Goal: Task Accomplishment & Management: Manage account settings

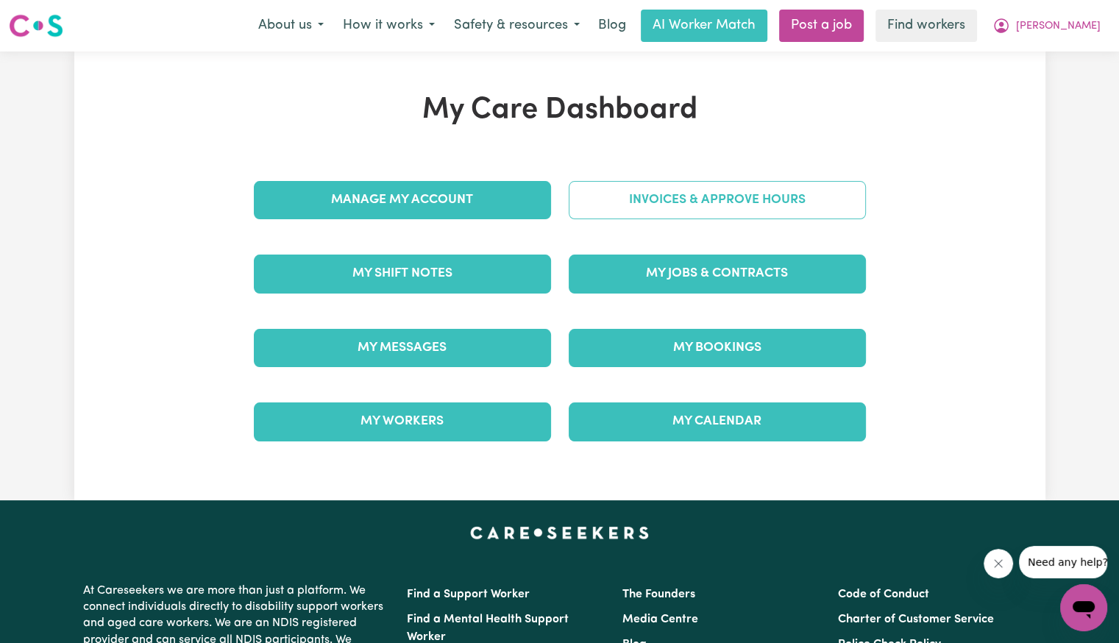
click at [714, 198] on link "Invoices & Approve Hours" at bounding box center [717, 200] width 297 height 38
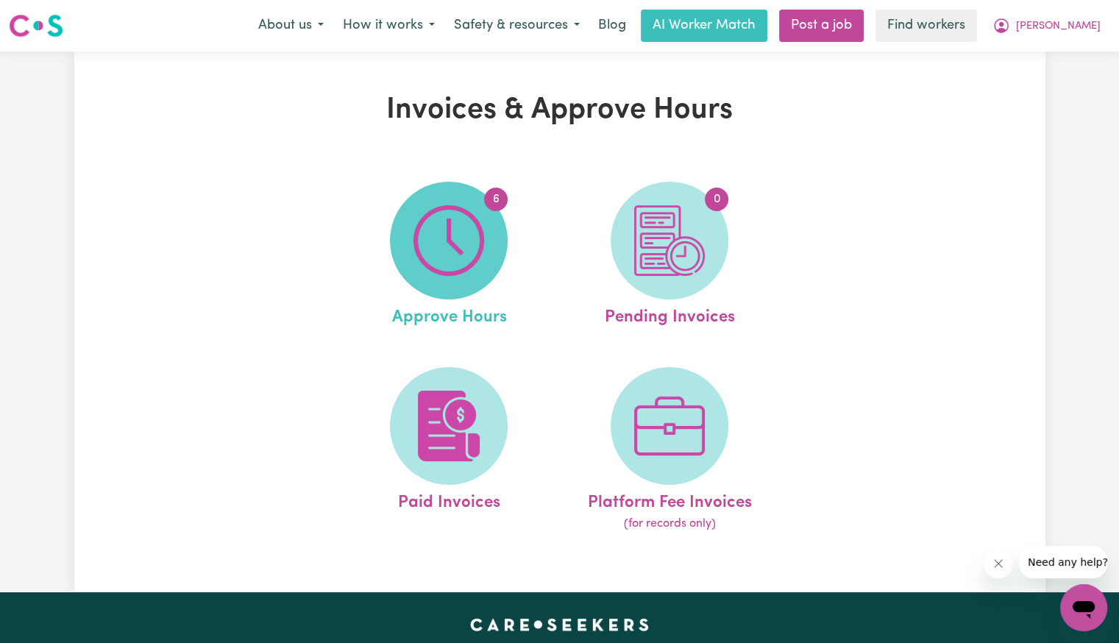
click at [479, 233] on img at bounding box center [449, 240] width 71 height 71
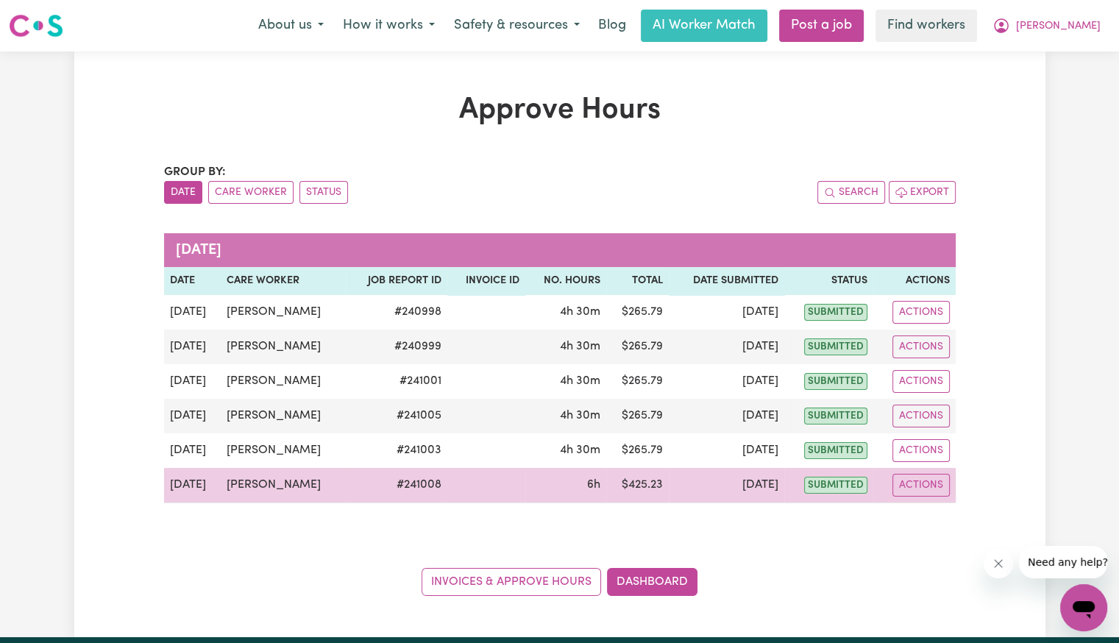
click at [953, 483] on td "Actions" at bounding box center [914, 485] width 82 height 35
click at [913, 480] on button "Actions" at bounding box center [921, 485] width 57 height 23
click at [923, 514] on link "View Job Report" at bounding box center [958, 518] width 126 height 29
select select "pm"
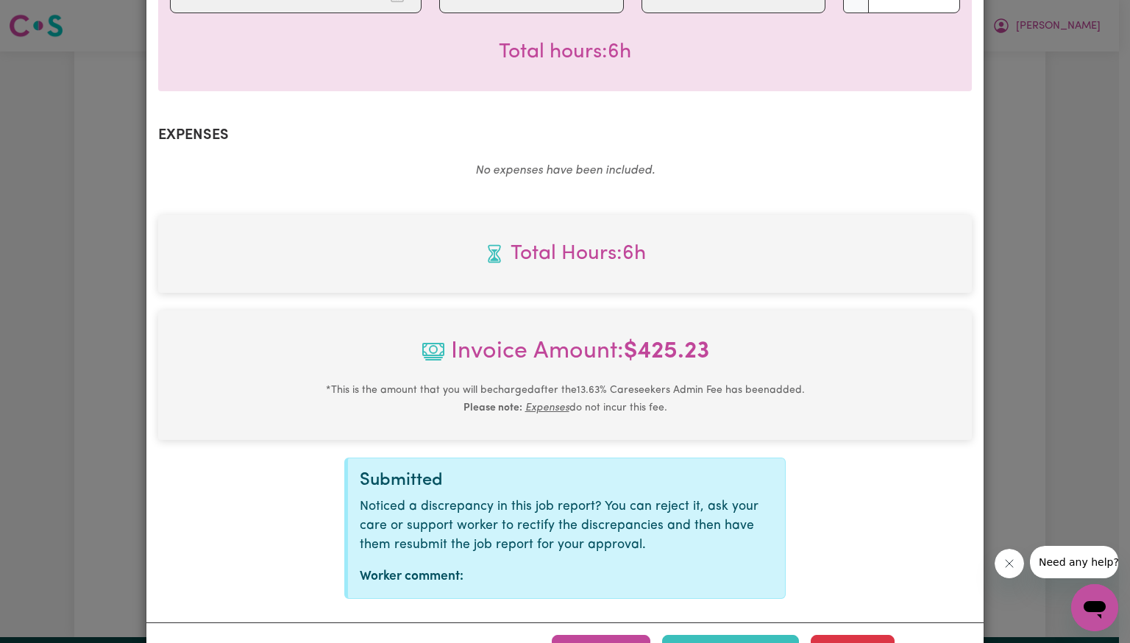
scroll to position [492, 0]
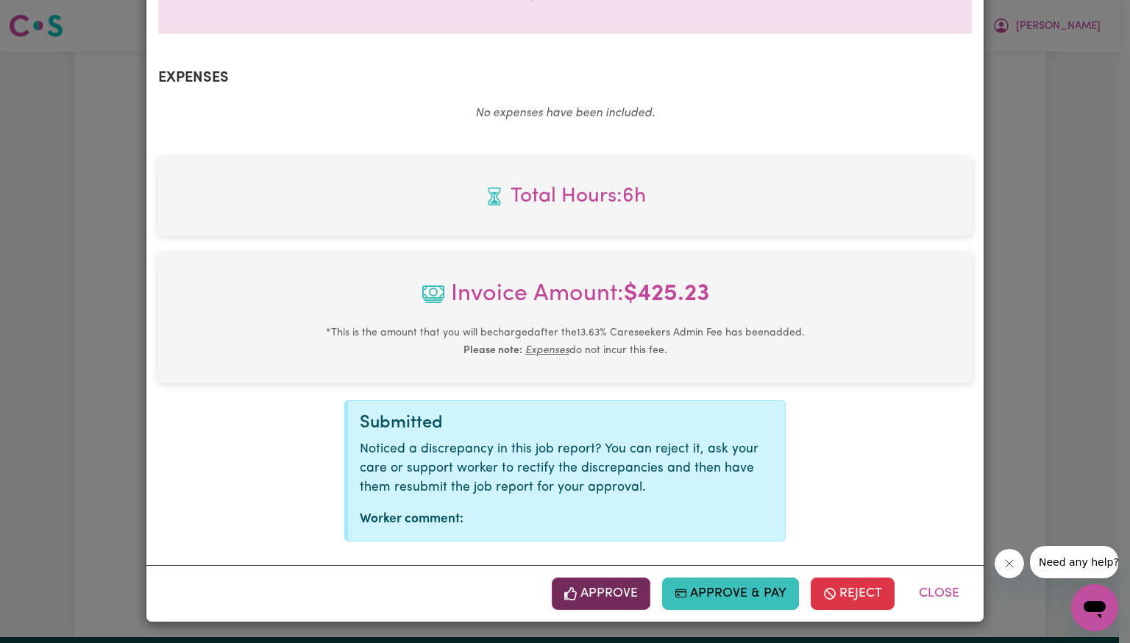
click at [592, 590] on button "Approve" at bounding box center [601, 594] width 99 height 32
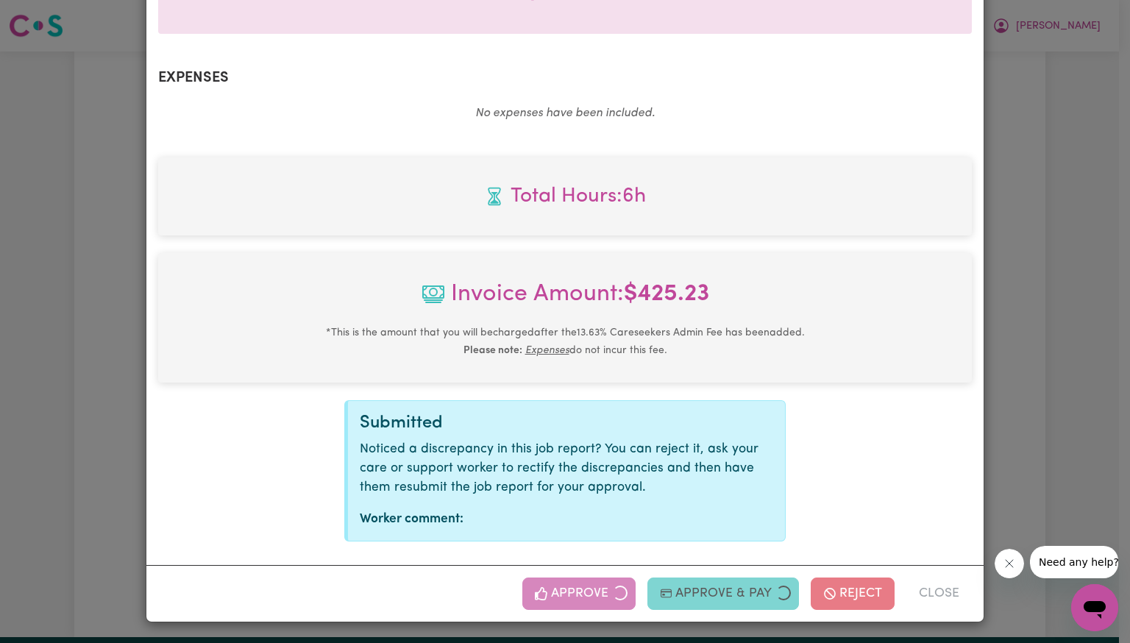
scroll to position [253, 0]
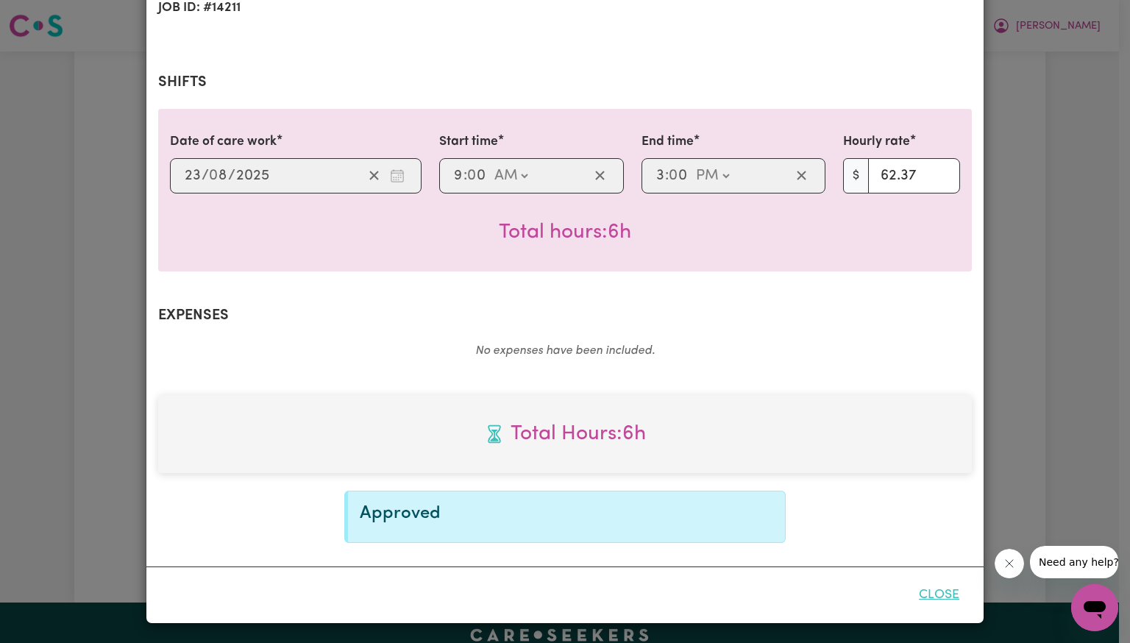
click at [957, 600] on button "Close" at bounding box center [938, 595] width 65 height 32
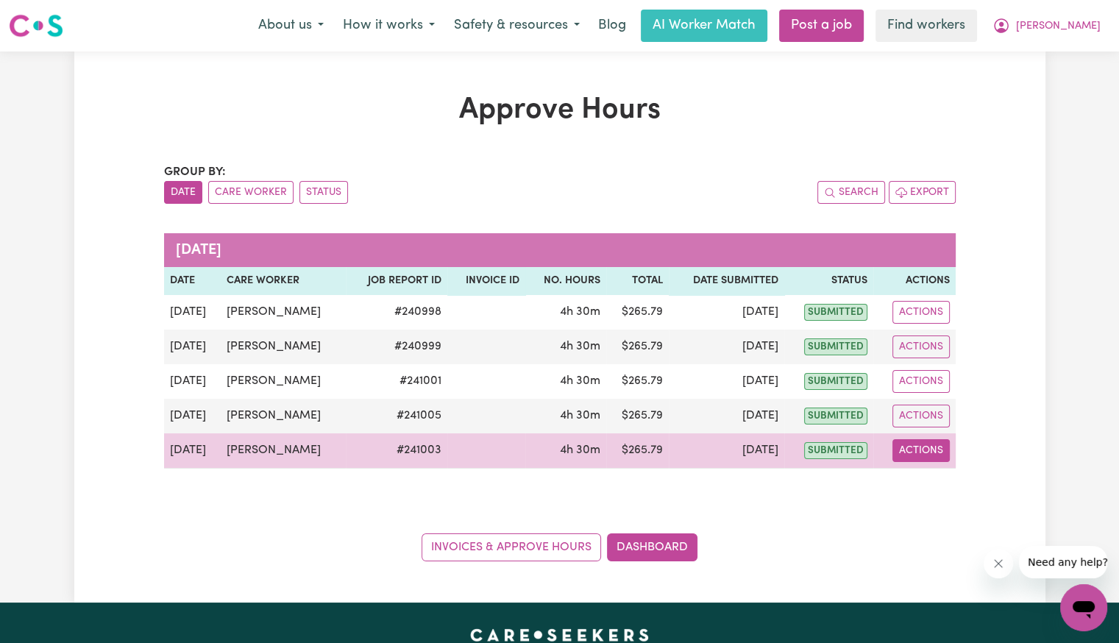
click at [946, 454] on button "Actions" at bounding box center [921, 450] width 57 height 23
click at [945, 485] on link "View Job Report" at bounding box center [958, 483] width 126 height 29
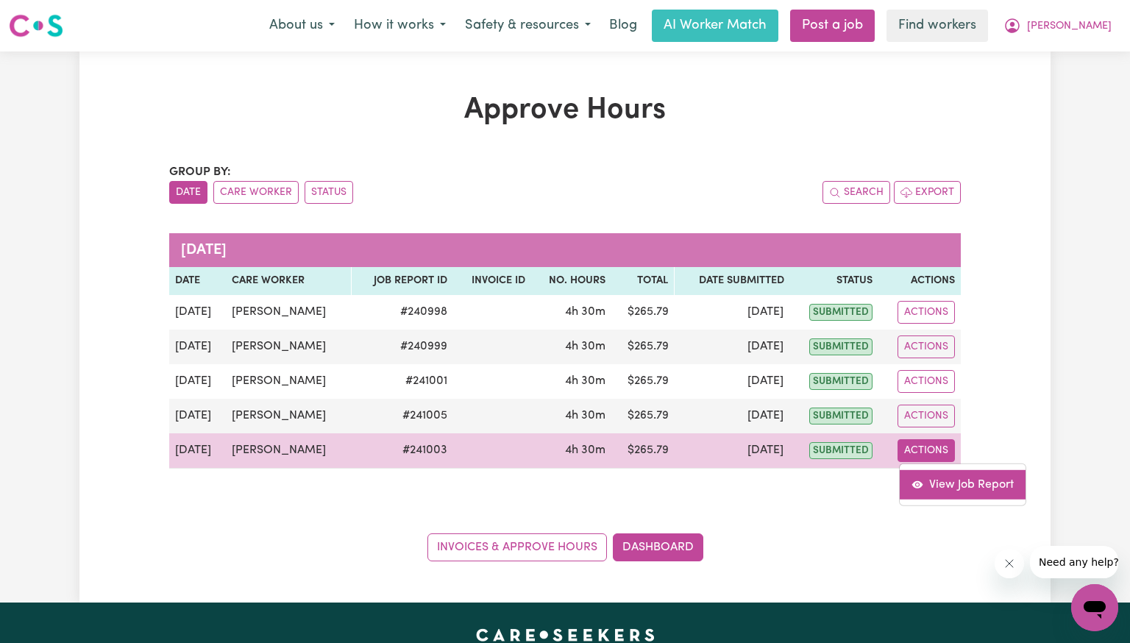
select select "pm"
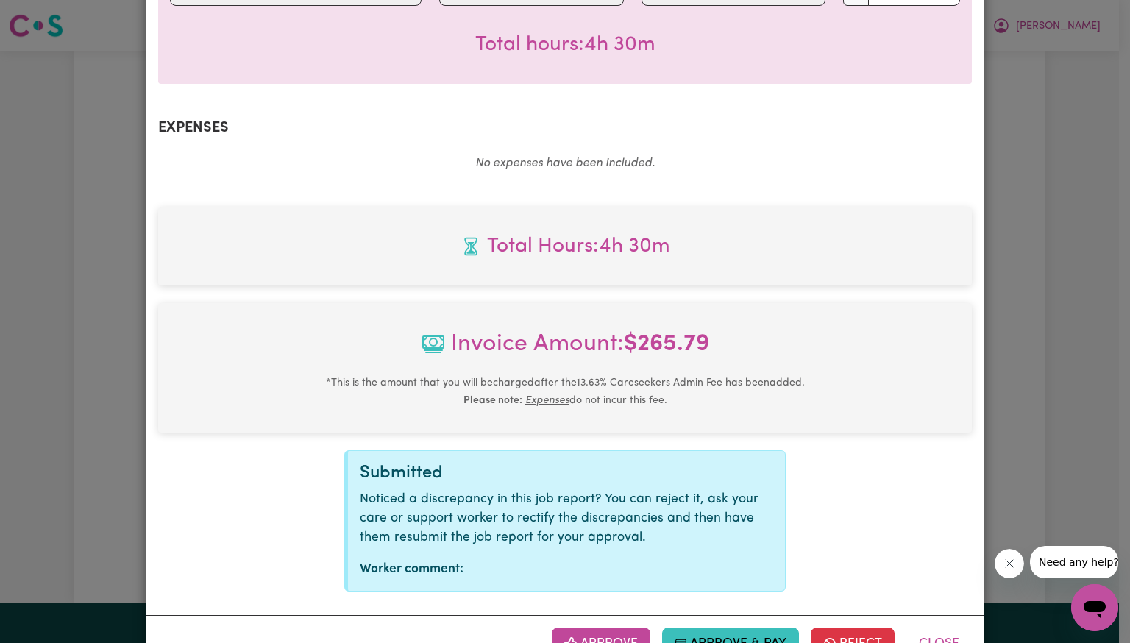
scroll to position [492, 0]
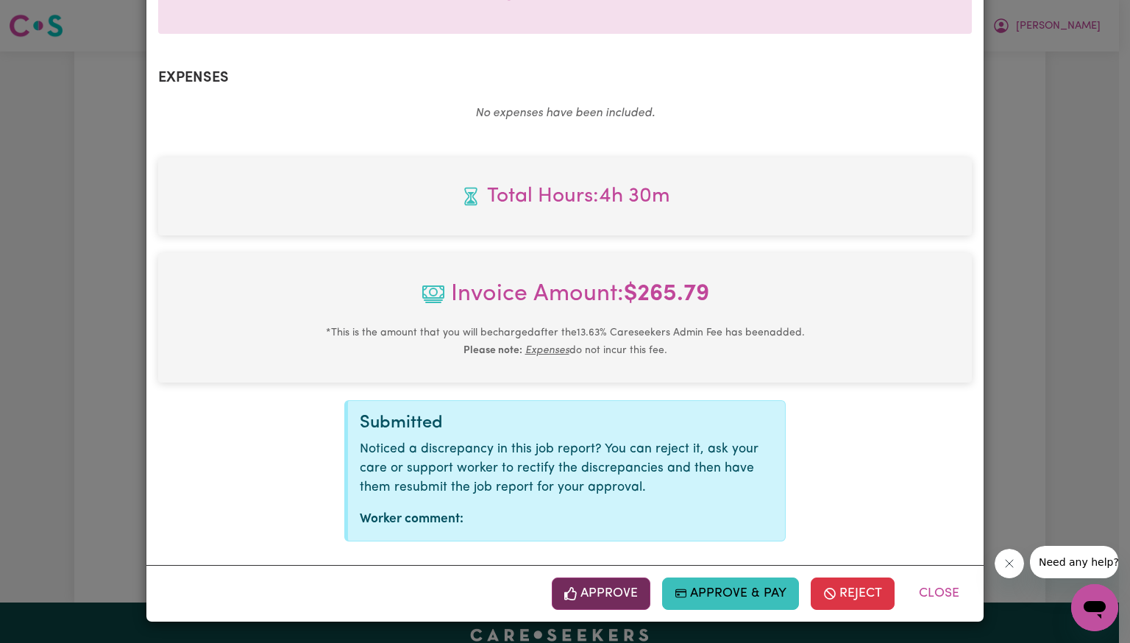
click at [583, 608] on button "Approve" at bounding box center [601, 594] width 99 height 32
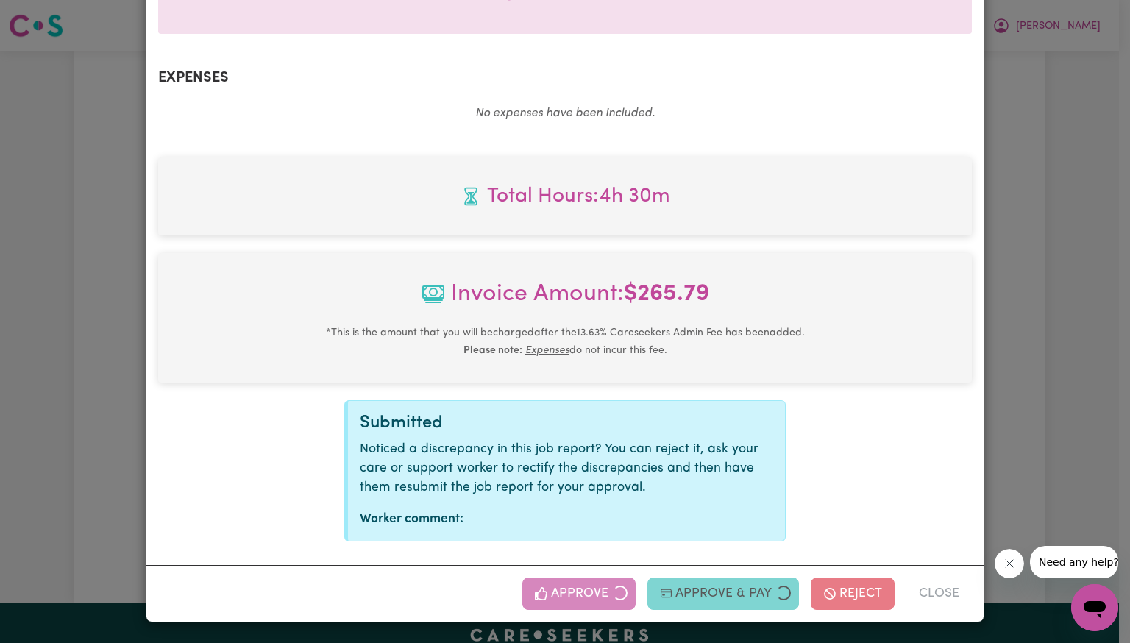
scroll to position [253, 0]
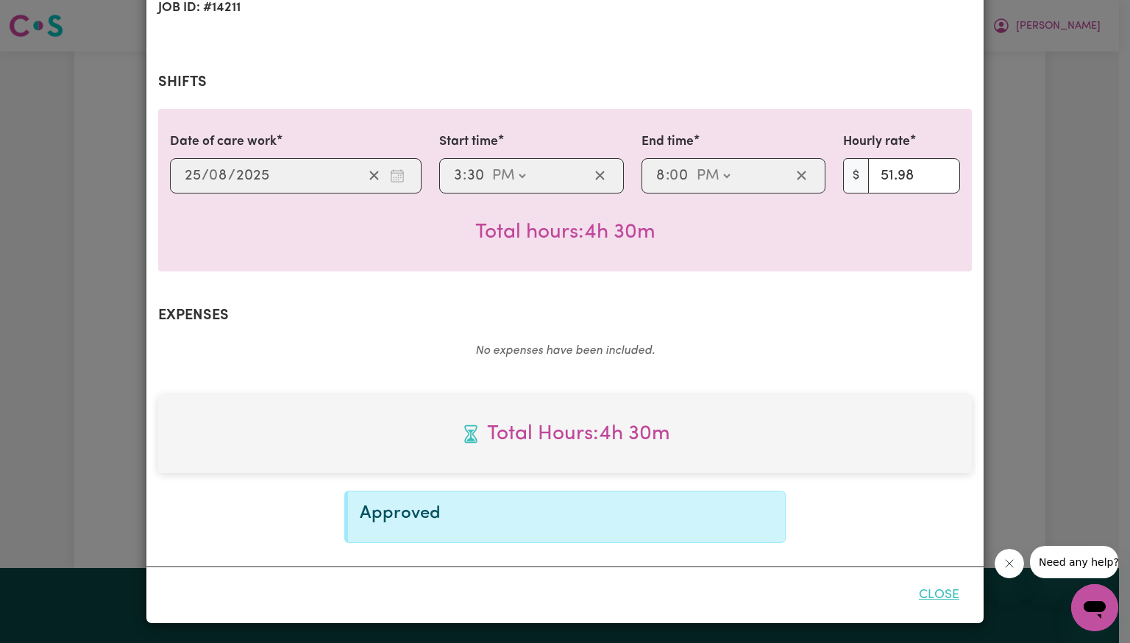
drag, startPoint x: 929, startPoint y: 601, endPoint x: 924, endPoint y: 590, distance: 11.9
click at [929, 601] on button "Close" at bounding box center [938, 595] width 65 height 32
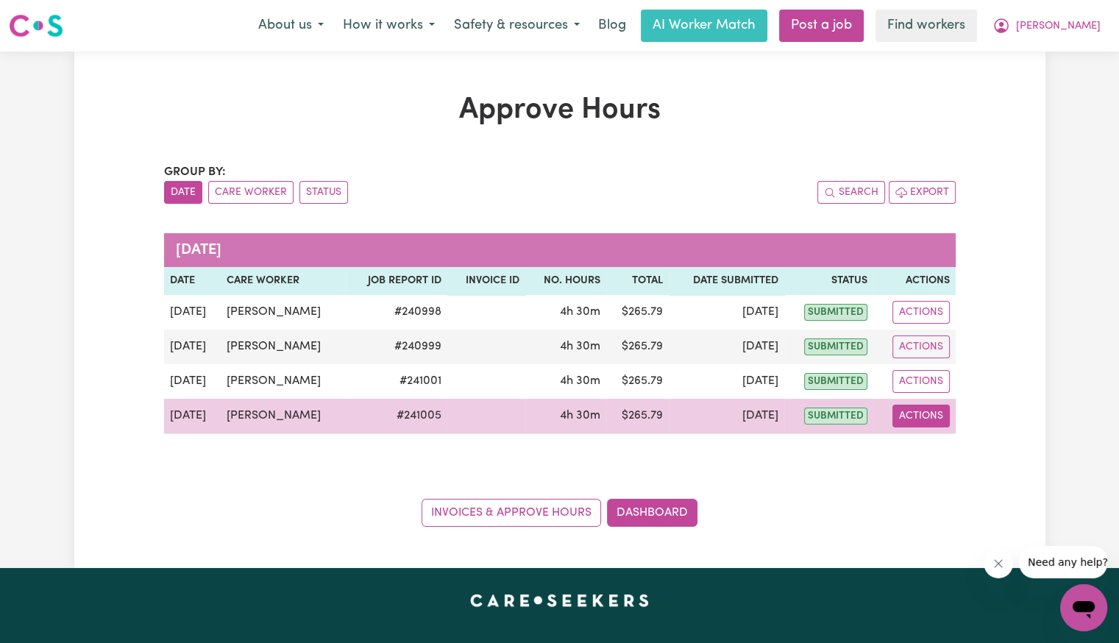
click at [933, 422] on button "Actions" at bounding box center [921, 416] width 57 height 23
click at [934, 456] on link "View Job Report" at bounding box center [958, 449] width 126 height 29
select select "pm"
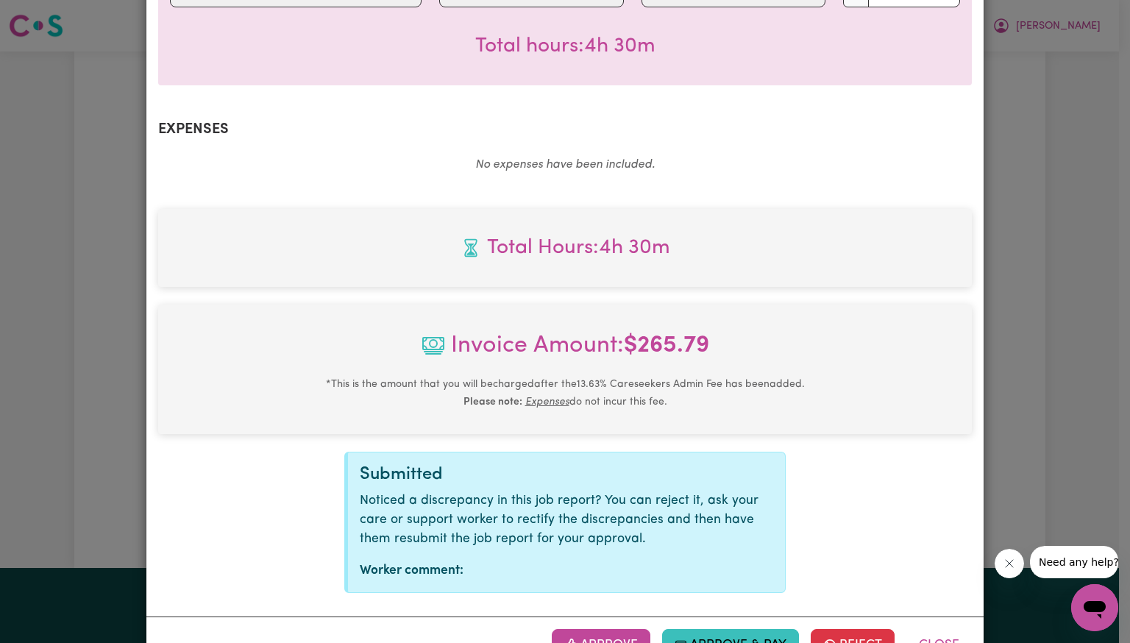
scroll to position [492, 0]
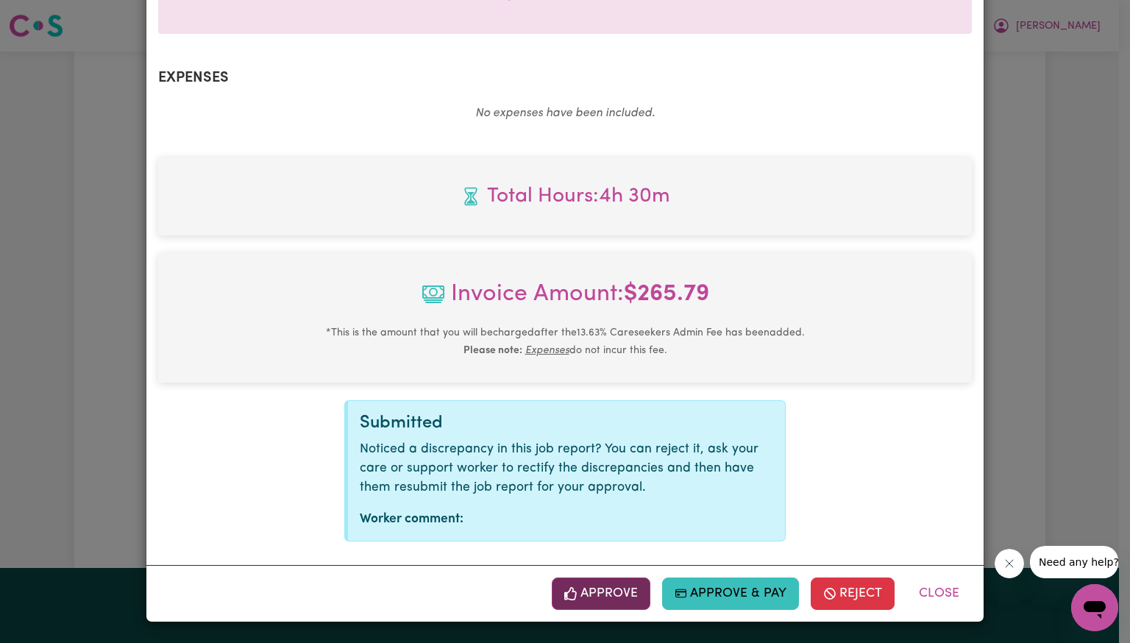
click at [624, 607] on button "Approve" at bounding box center [601, 594] width 99 height 32
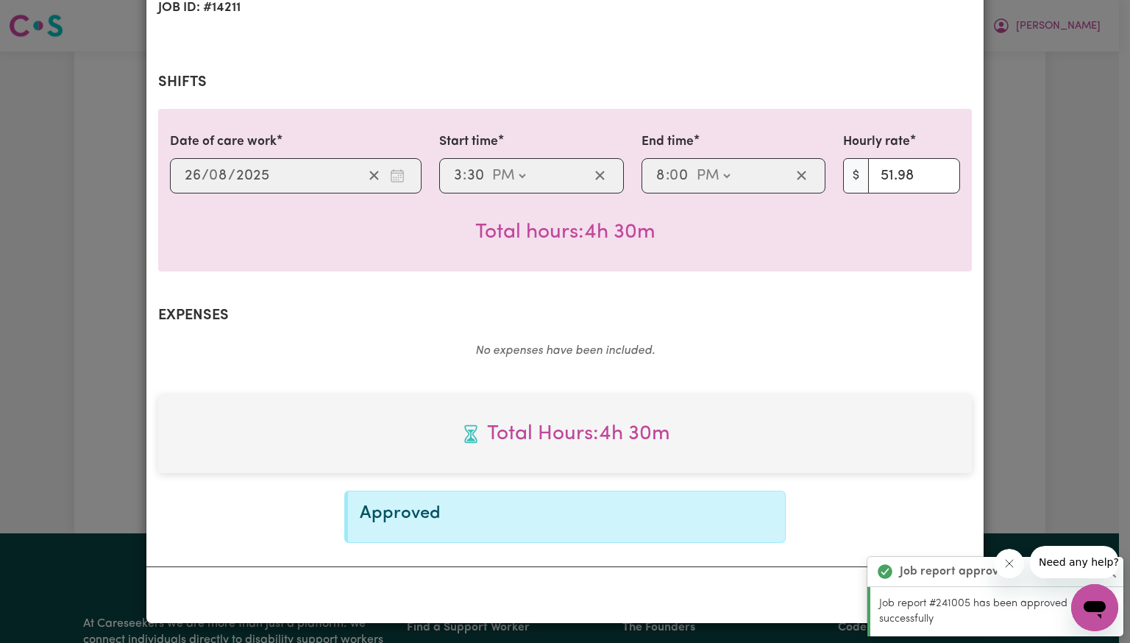
scroll to position [0, 0]
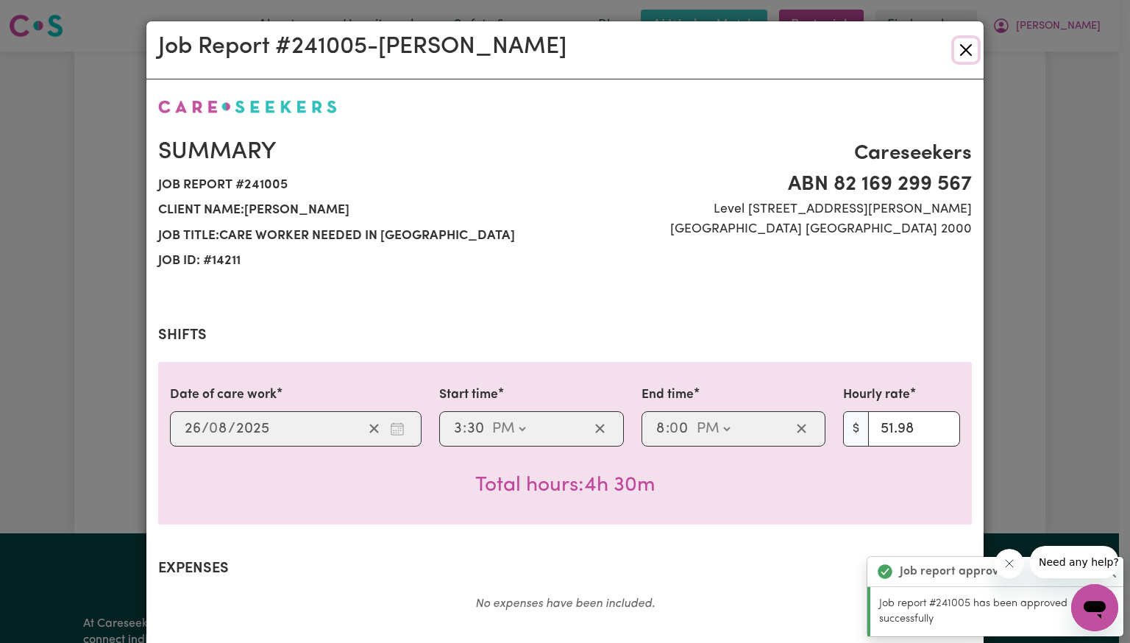
click at [957, 46] on button "Close" at bounding box center [966, 50] width 24 height 24
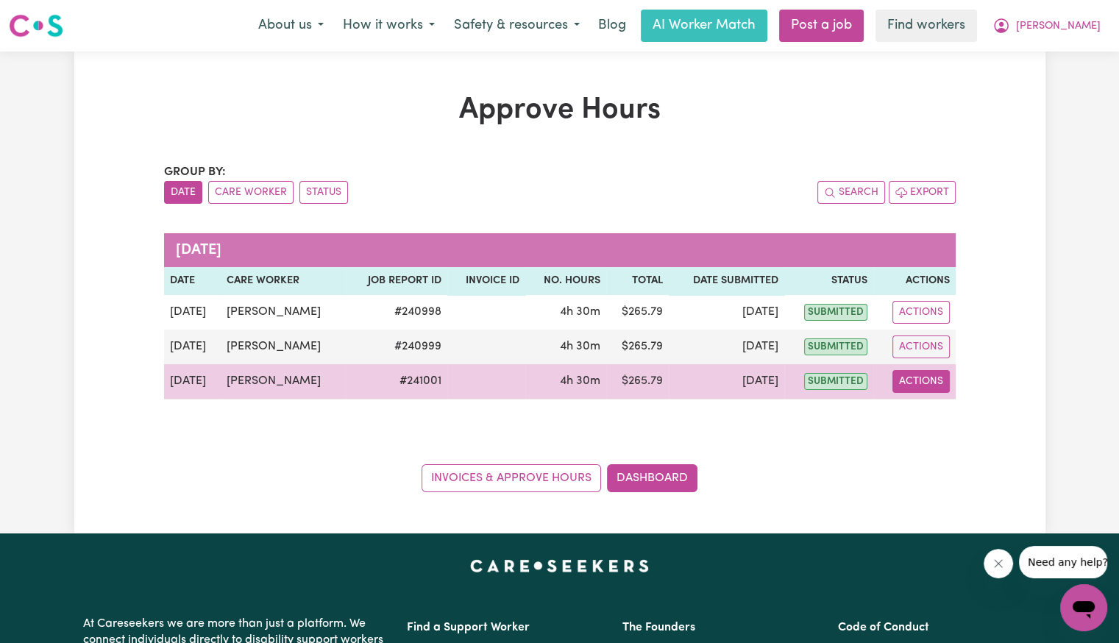
click at [929, 381] on button "Actions" at bounding box center [921, 381] width 57 height 23
drag, startPoint x: 934, startPoint y: 395, endPoint x: 934, endPoint y: 417, distance: 22.1
click at [934, 417] on div "View Job Report" at bounding box center [957, 415] width 127 height 43
click at [934, 417] on link "View Job Report" at bounding box center [958, 414] width 126 height 29
select select "pm"
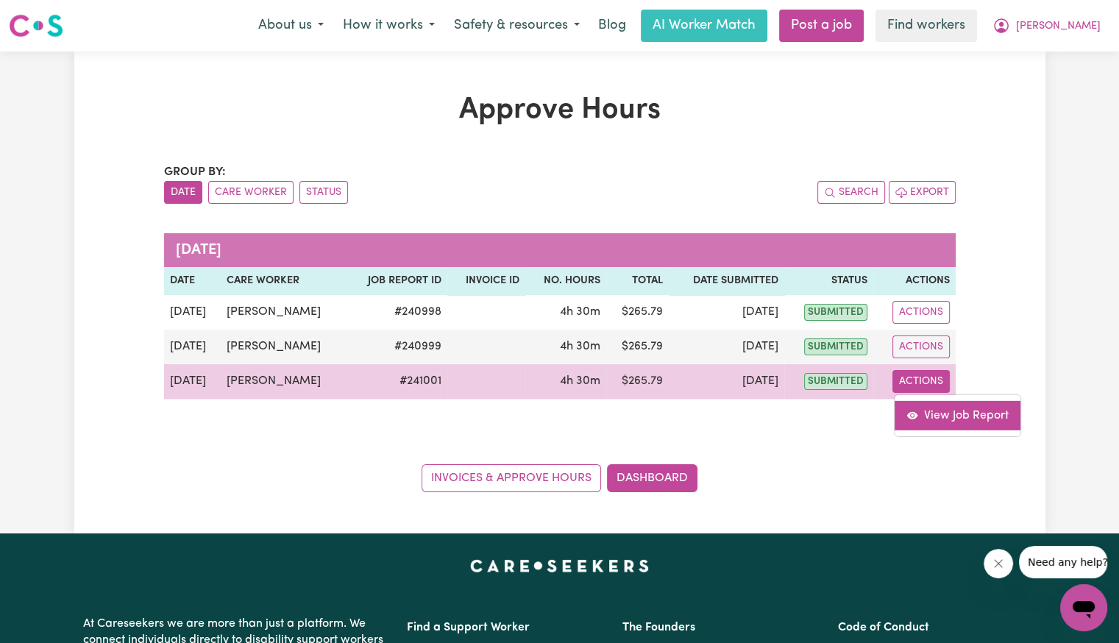
select select "pm"
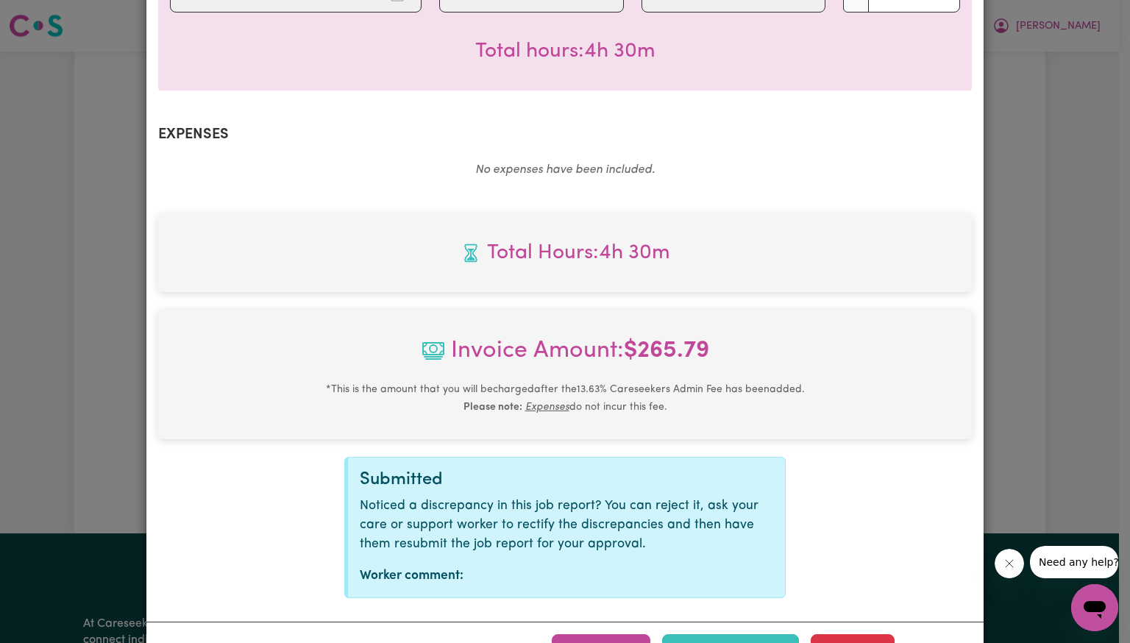
scroll to position [492, 0]
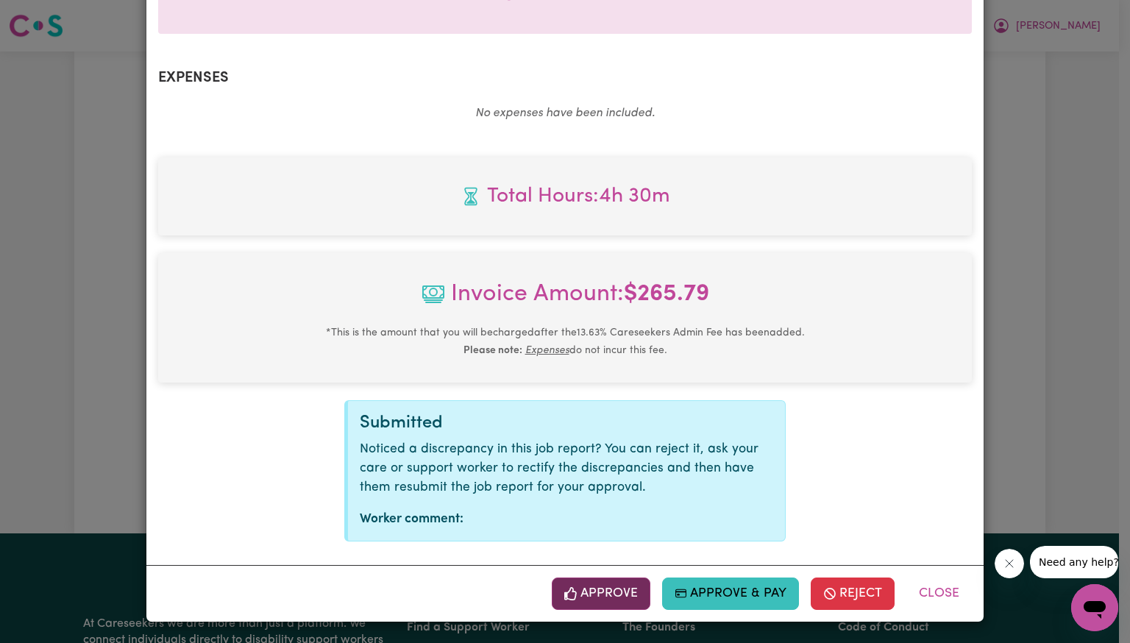
click at [625, 589] on button "Approve" at bounding box center [601, 594] width 99 height 32
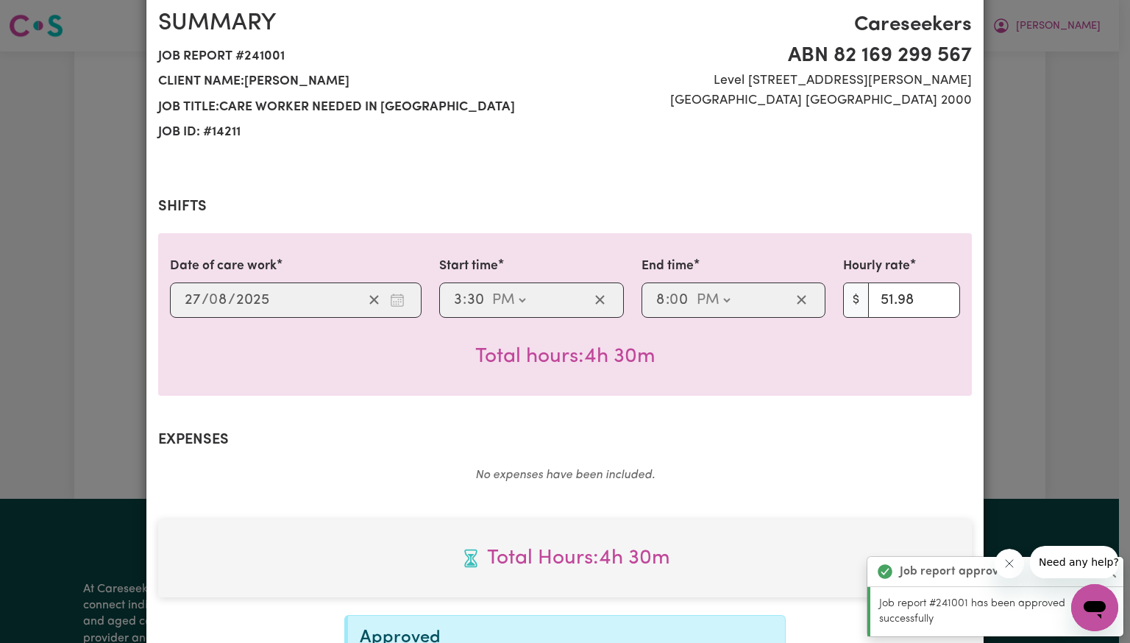
scroll to position [0, 0]
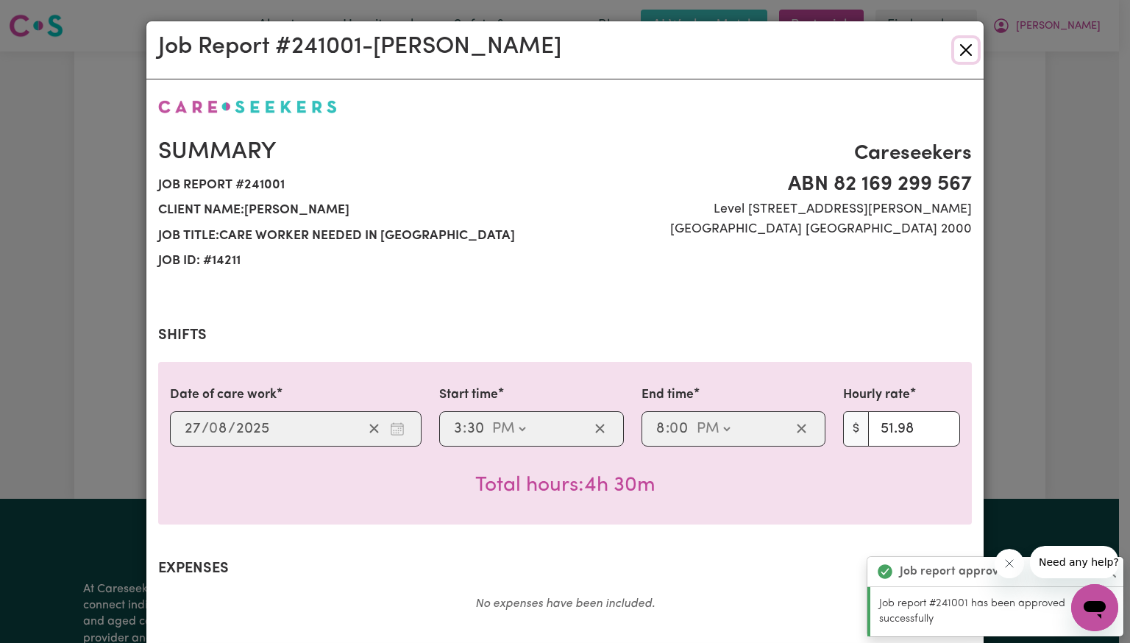
click at [968, 45] on button "Close" at bounding box center [966, 50] width 24 height 24
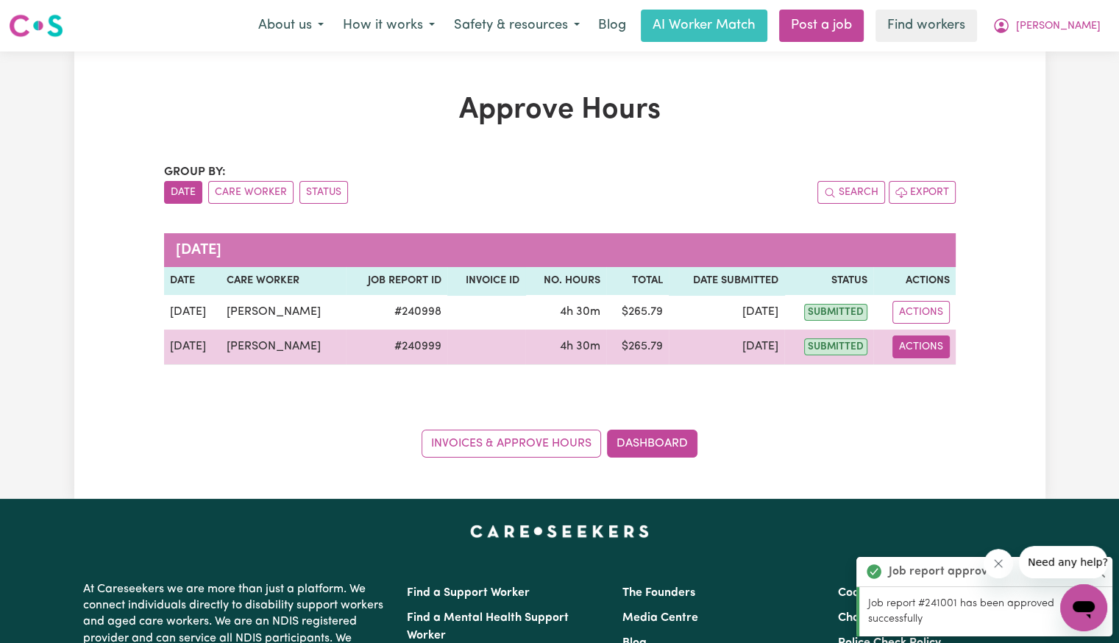
click at [925, 347] on button "Actions" at bounding box center [921, 347] width 57 height 23
click at [930, 383] on link "View Job Report" at bounding box center [958, 380] width 126 height 29
select select "pm"
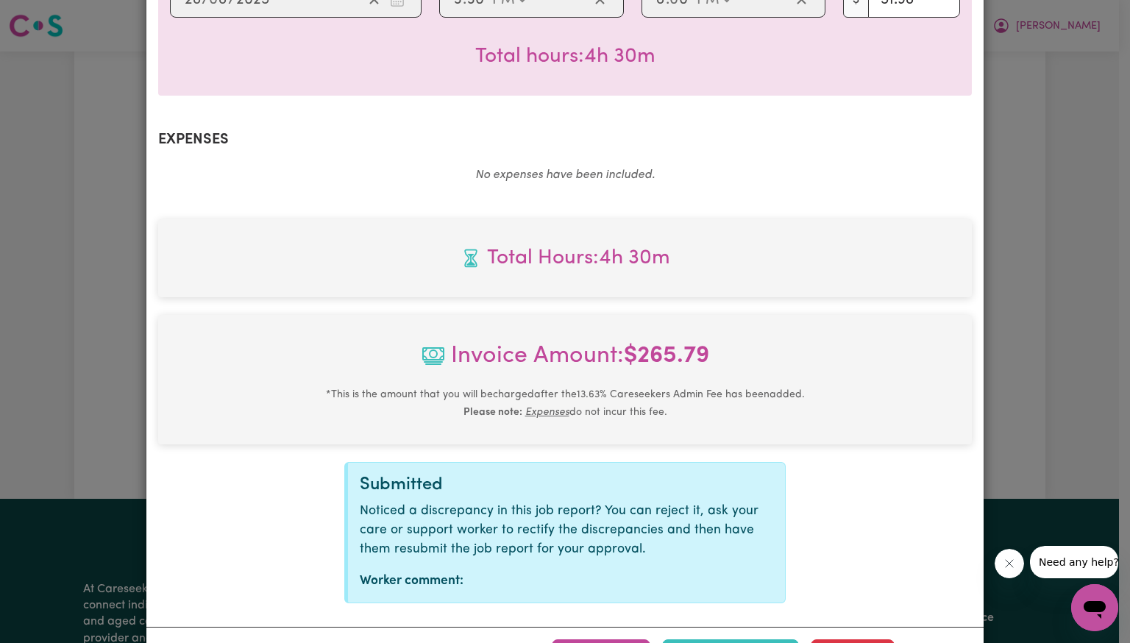
scroll to position [492, 0]
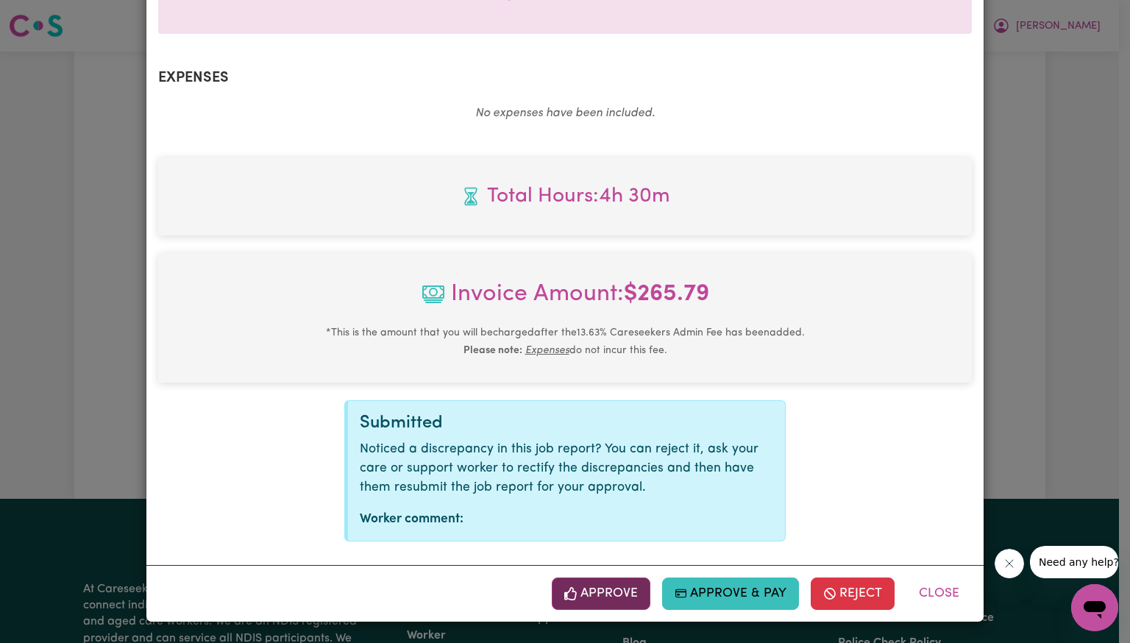
click at [567, 582] on button "Approve" at bounding box center [601, 594] width 99 height 32
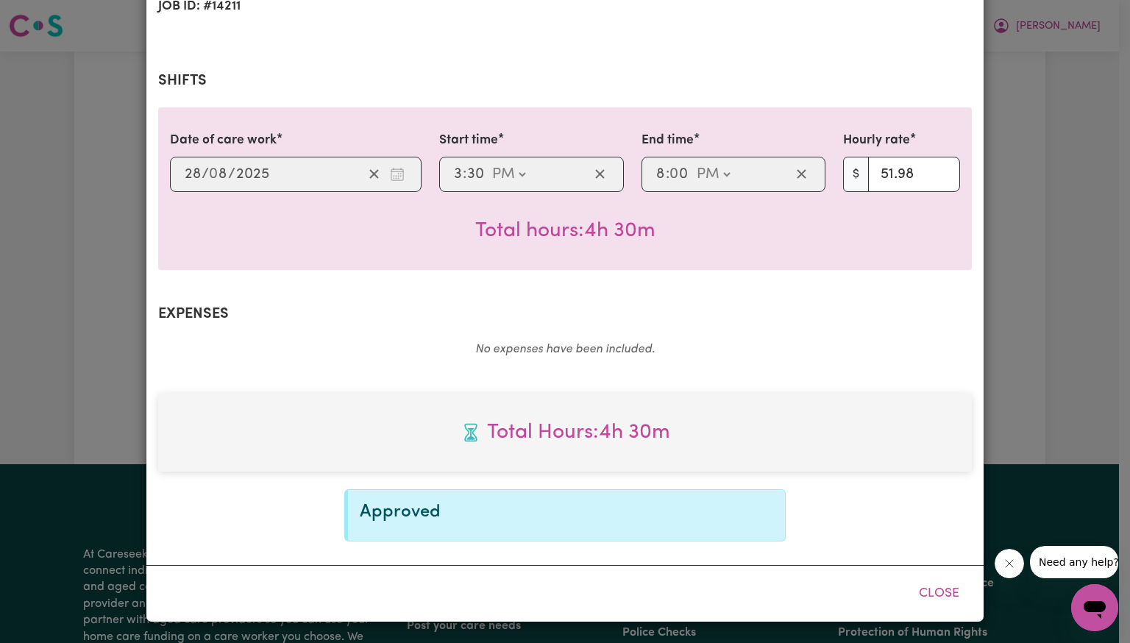
scroll to position [253, 0]
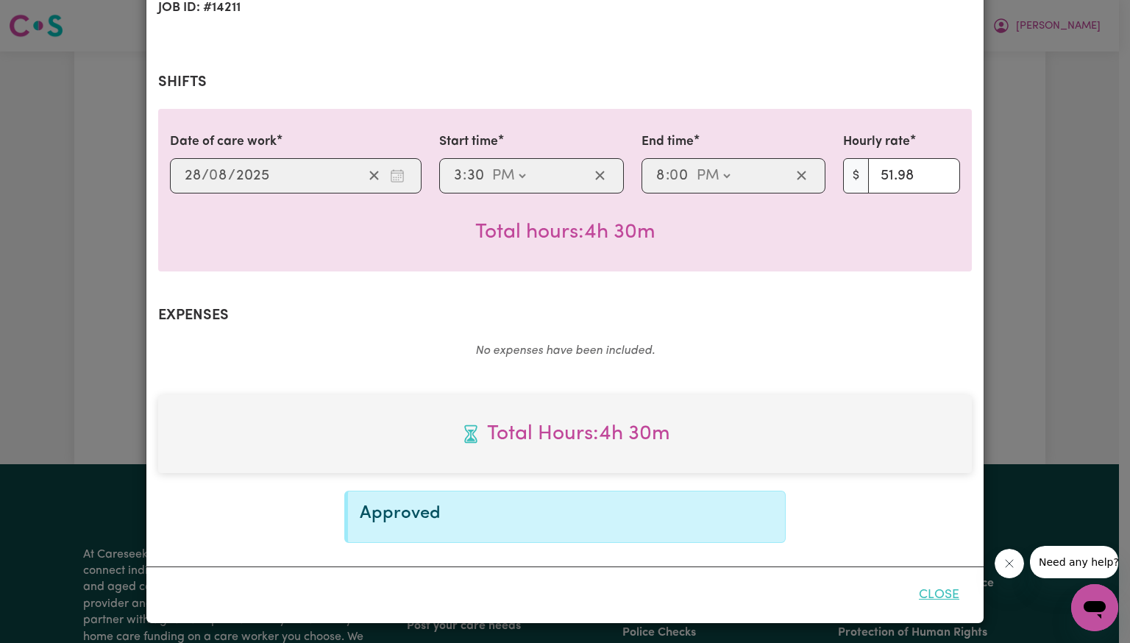
click at [931, 595] on button "Close" at bounding box center [938, 595] width 65 height 32
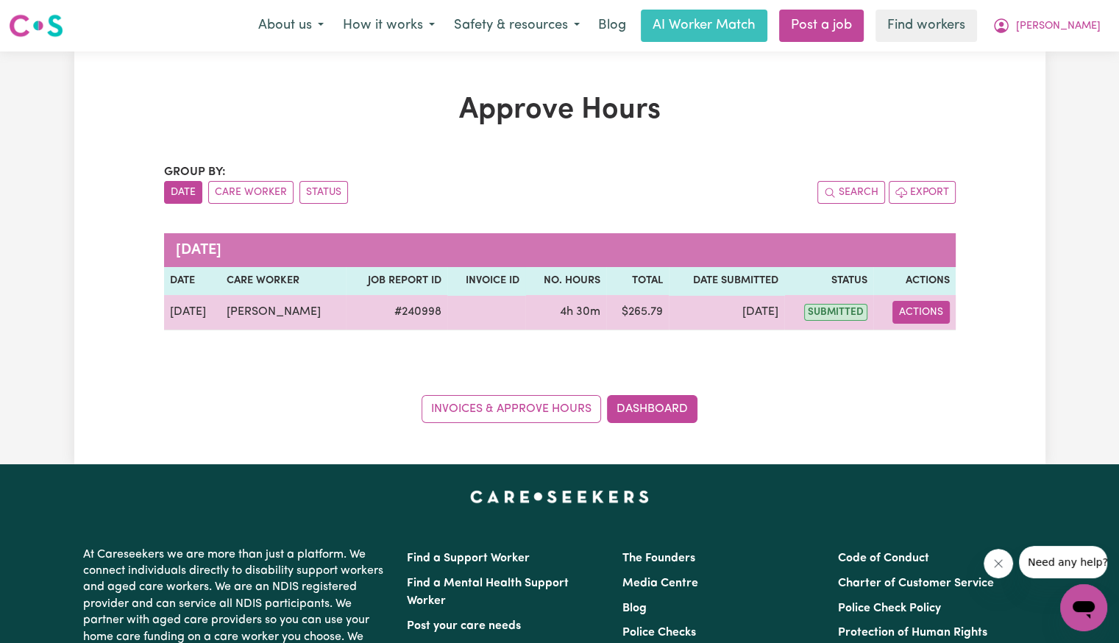
click at [920, 316] on button "Actions" at bounding box center [921, 312] width 57 height 23
click at [923, 341] on link "View Job Report" at bounding box center [958, 345] width 126 height 29
select select "pm"
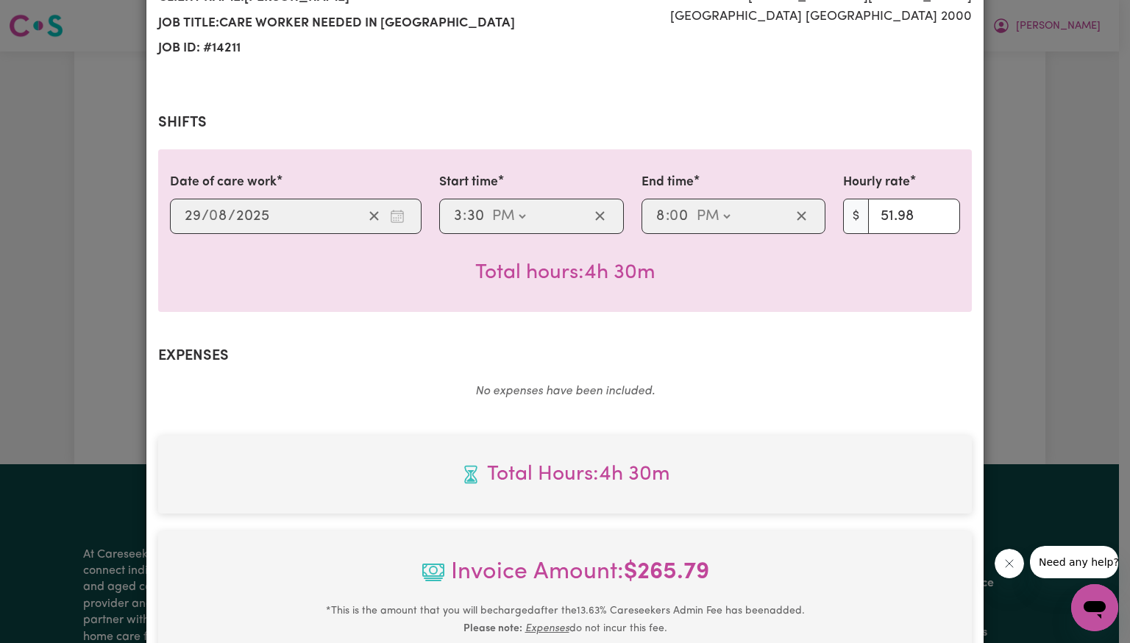
scroll to position [441, 0]
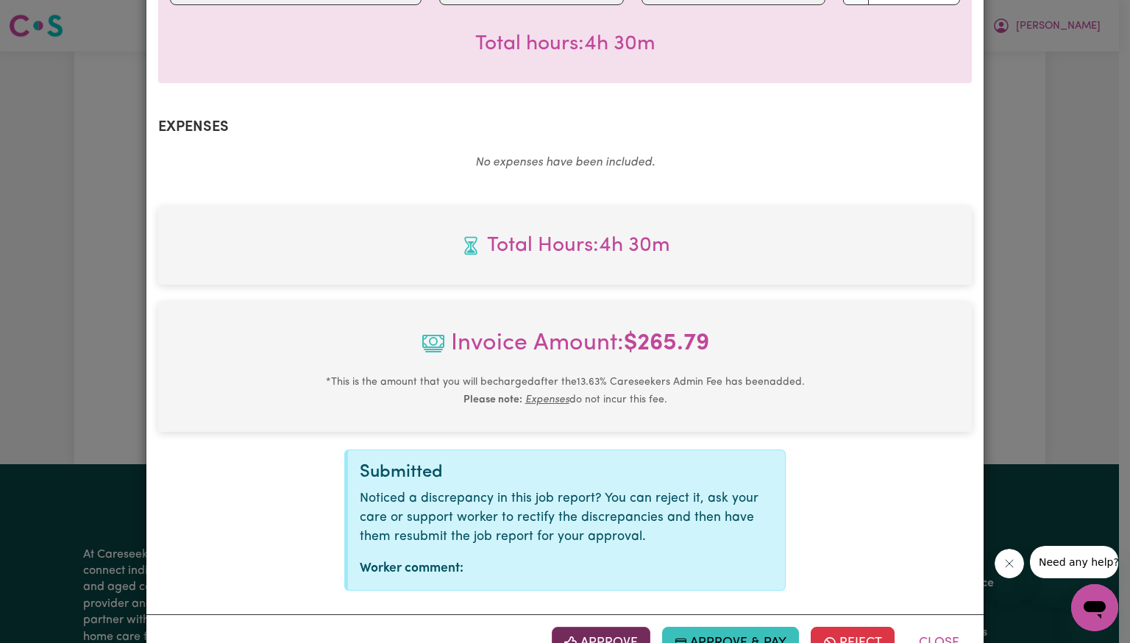
click at [609, 634] on button "Approve" at bounding box center [601, 643] width 99 height 32
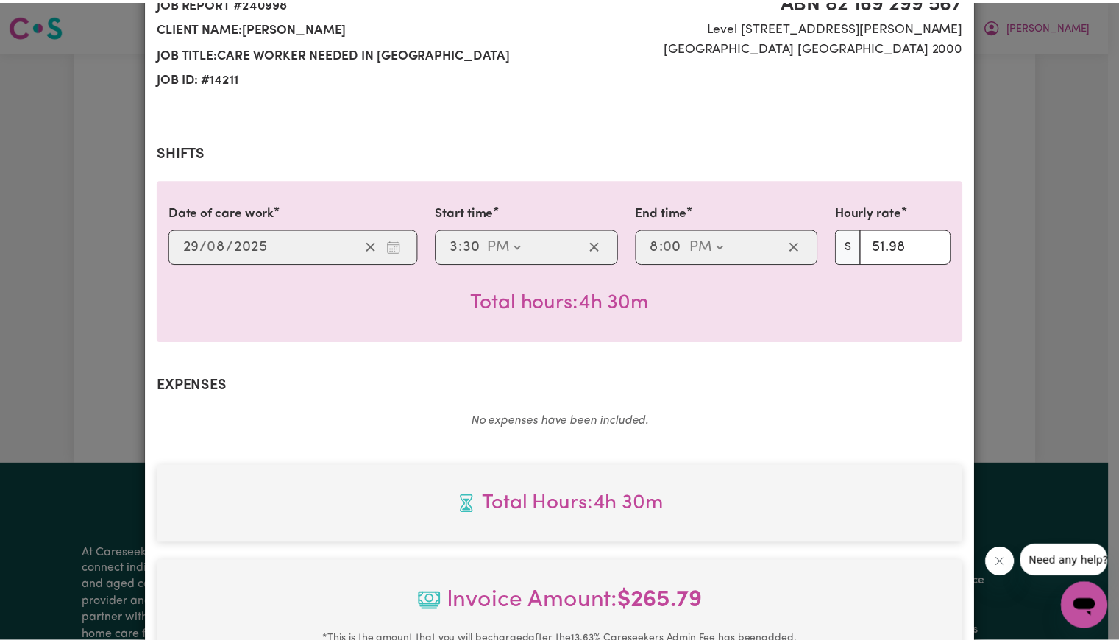
scroll to position [0, 0]
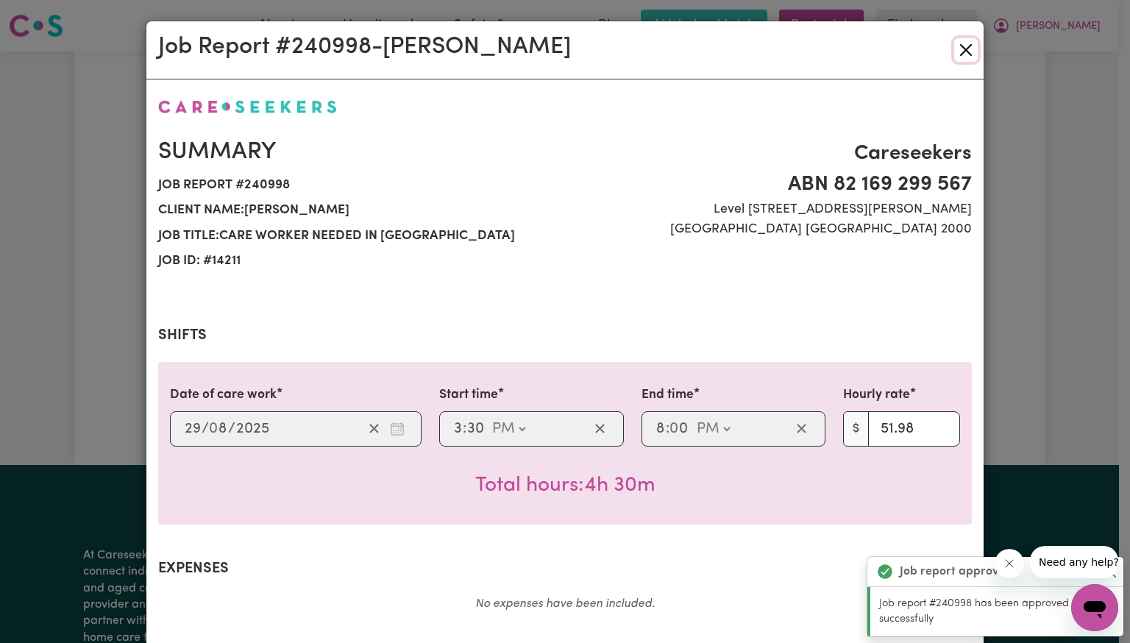
click at [965, 55] on button "Close" at bounding box center [966, 50] width 24 height 24
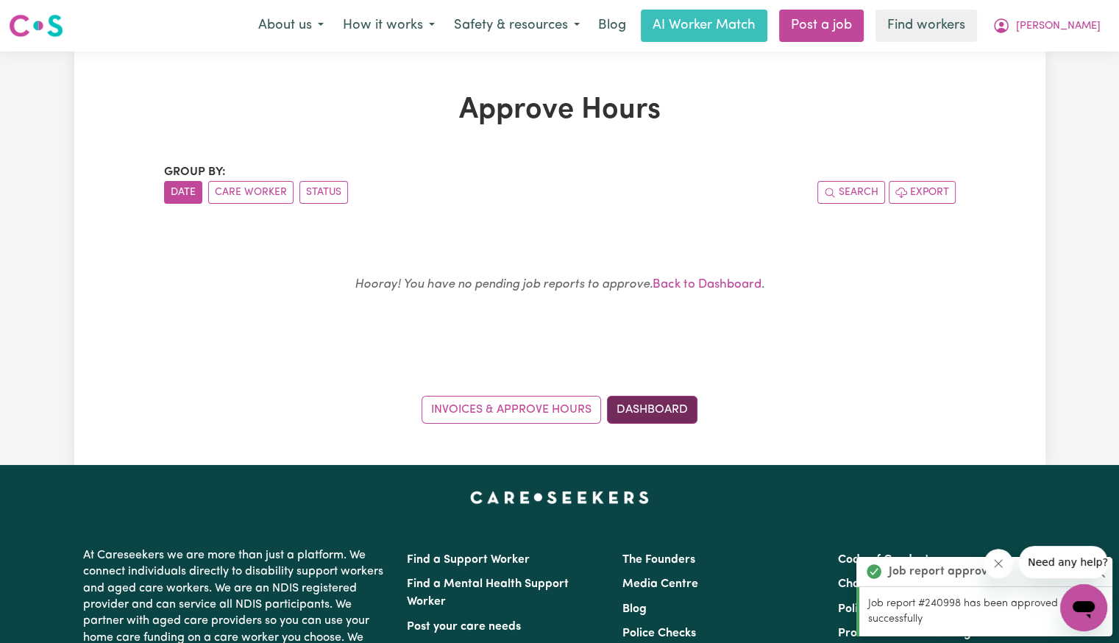
click at [636, 411] on link "Dashboard" at bounding box center [652, 410] width 91 height 28
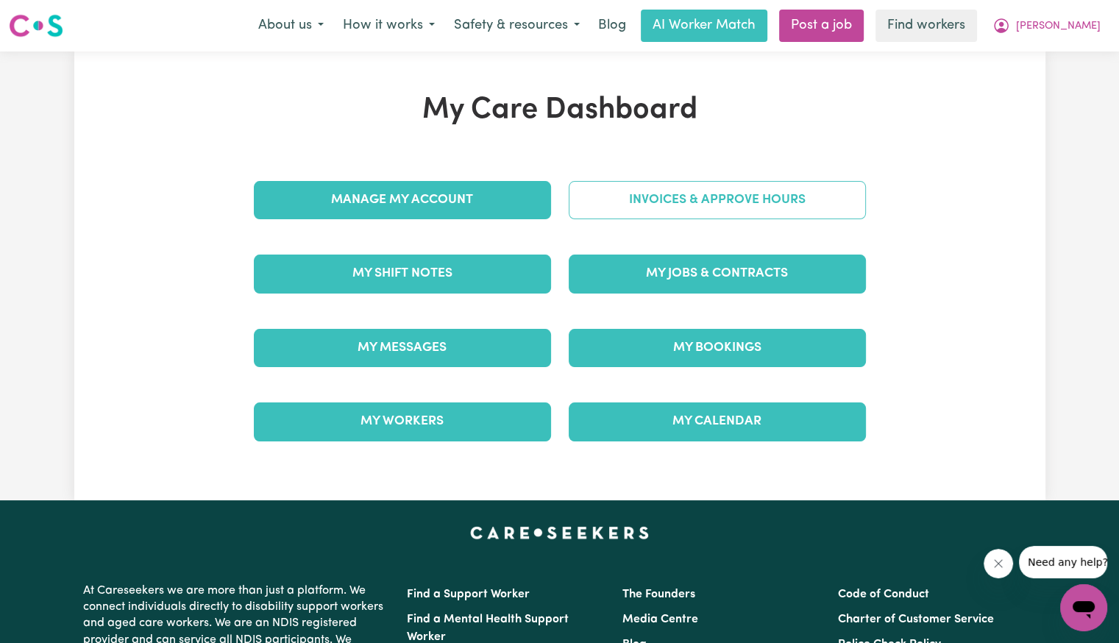
click at [700, 205] on link "Invoices & Approve Hours" at bounding box center [717, 200] width 297 height 38
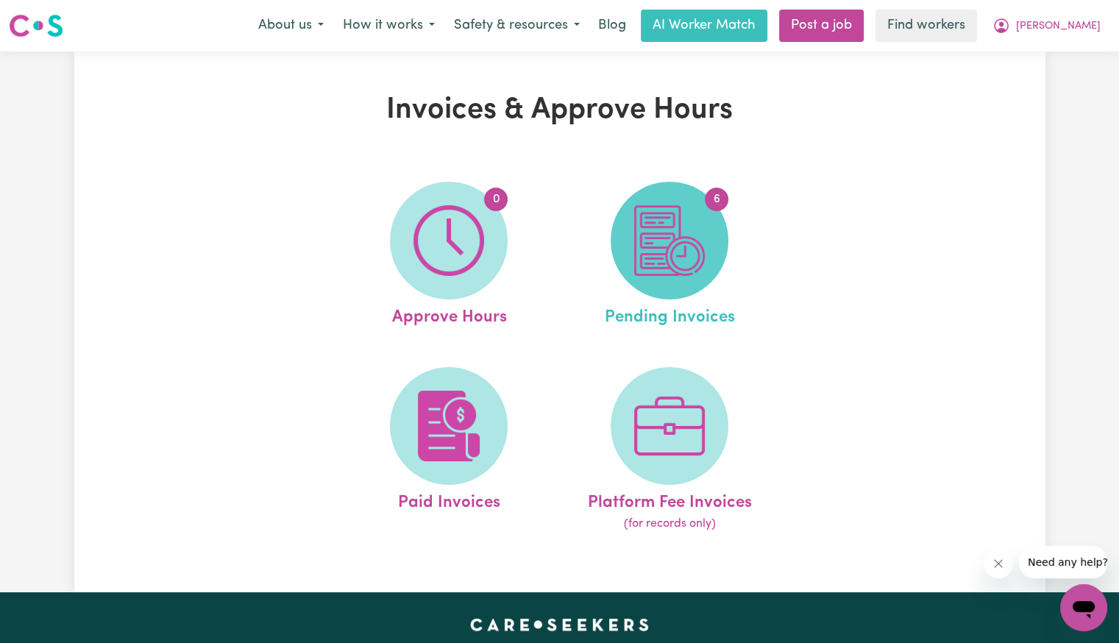
click at [698, 251] on img at bounding box center [669, 240] width 71 height 71
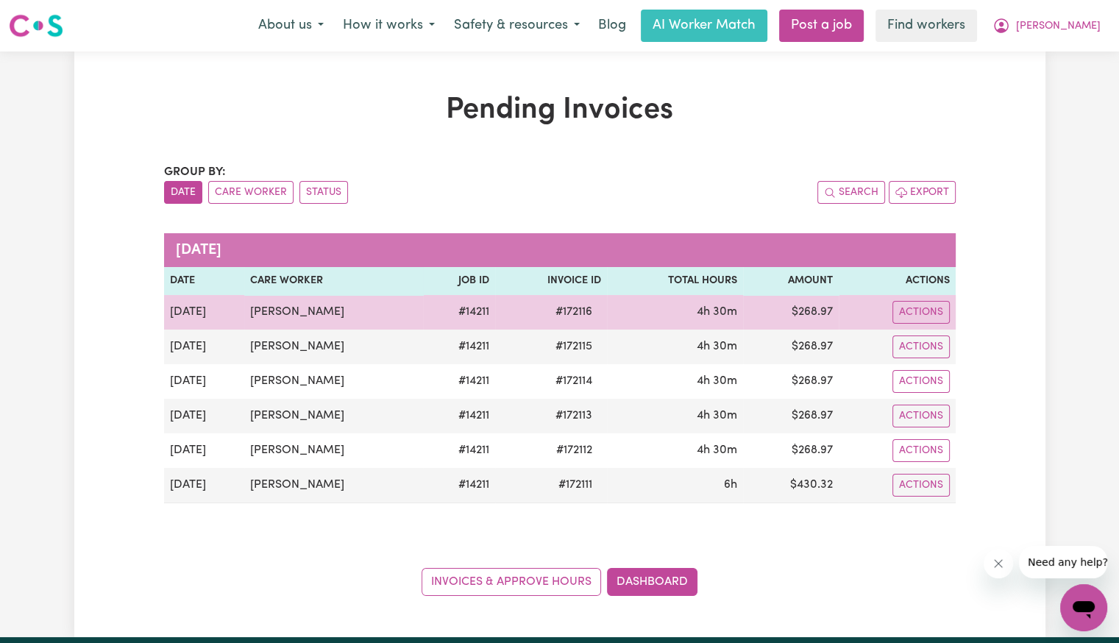
click at [558, 312] on span "# 172116" at bounding box center [574, 312] width 54 height 18
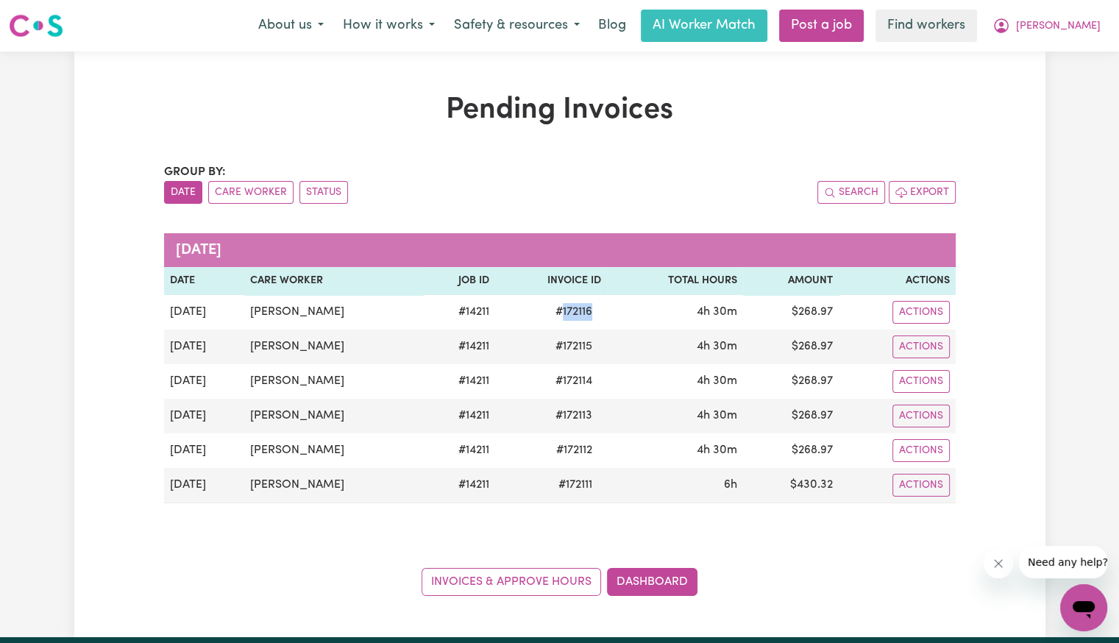
copy span "172116"
click at [1083, 34] on span "[PERSON_NAME]" at bounding box center [1058, 26] width 85 height 16
click at [1039, 82] on link "Logout" at bounding box center [1051, 85] width 116 height 28
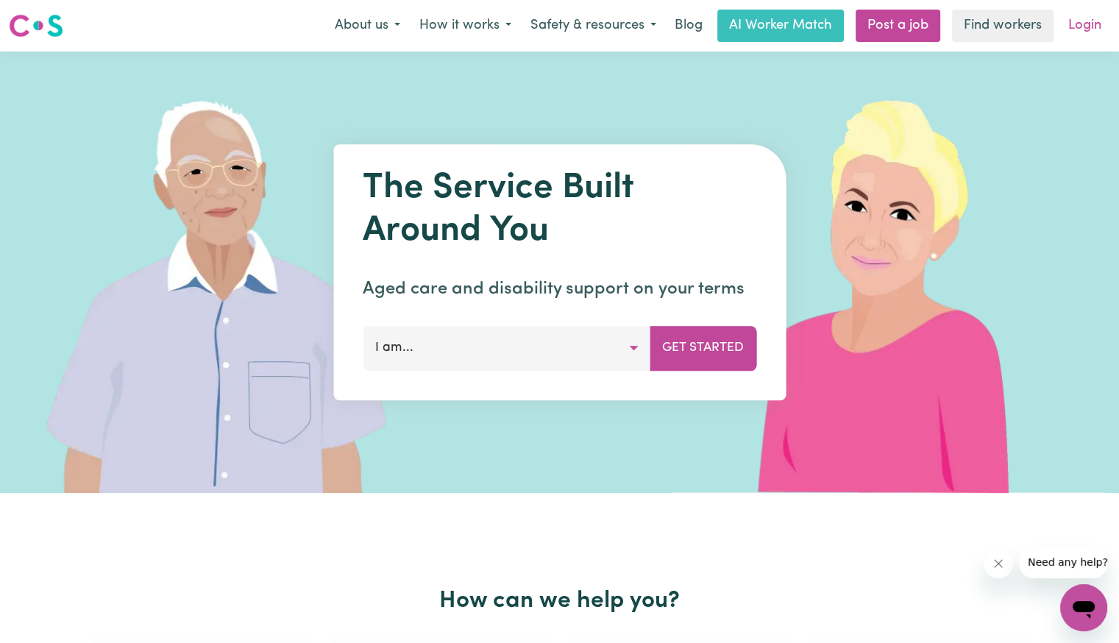
click at [1086, 24] on link "Login" at bounding box center [1085, 26] width 51 height 32
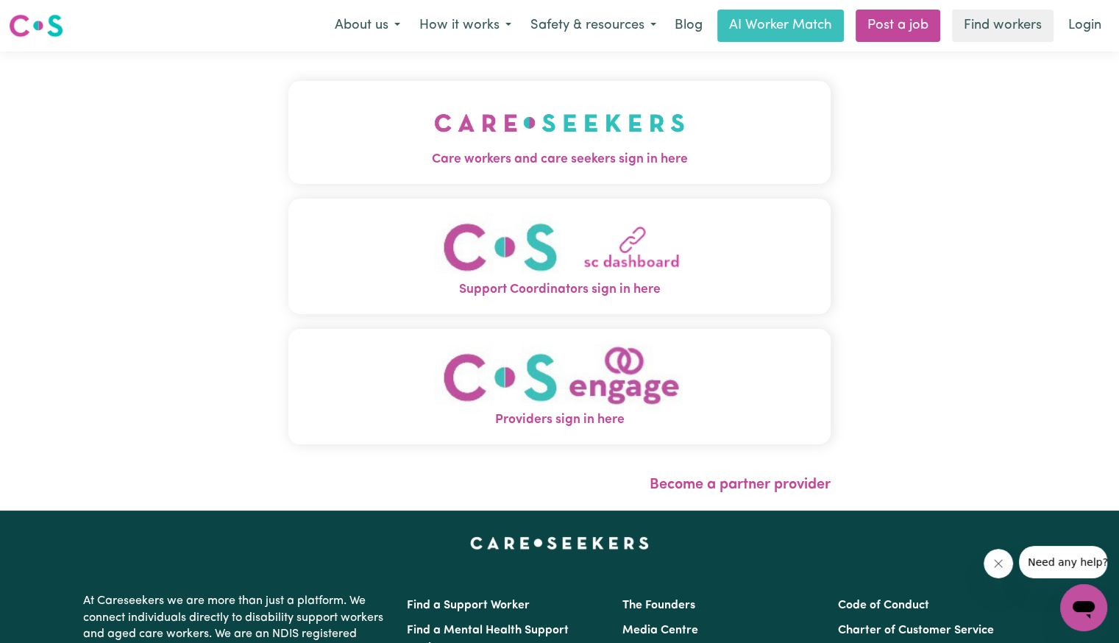
click at [434, 132] on img "Care workers and care seekers sign in here" at bounding box center [559, 123] width 251 height 54
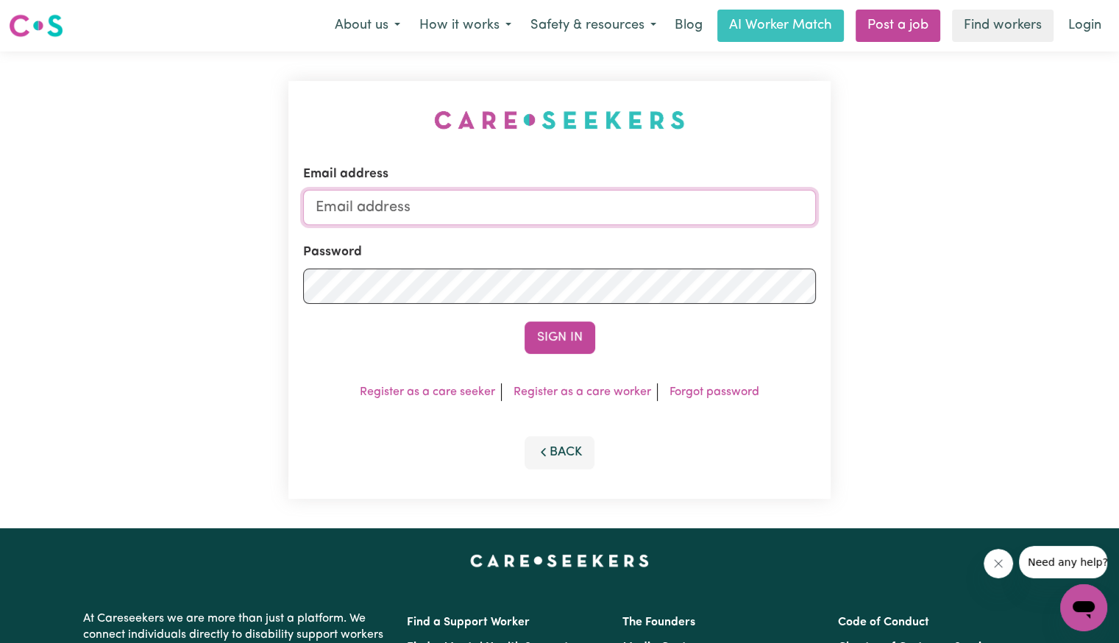
click at [461, 213] on input "Email address" at bounding box center [559, 207] width 513 height 35
type input "[EMAIL_ADDRESS][DOMAIN_NAME]"
click at [525, 322] on button "Sign In" at bounding box center [560, 338] width 71 height 32
